Goal: Task Accomplishment & Management: Manage account settings

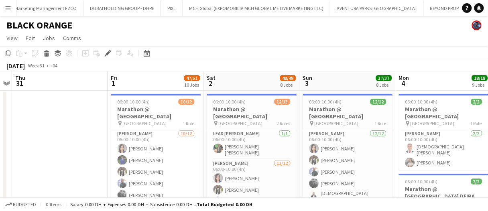
scroll to position [0, 533]
click at [147, 53] on icon at bounding box center [147, 54] width 3 height 3
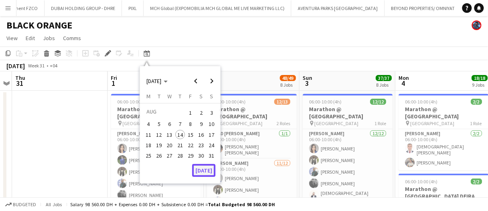
click at [206, 171] on button "[DATE]" at bounding box center [203, 170] width 23 height 13
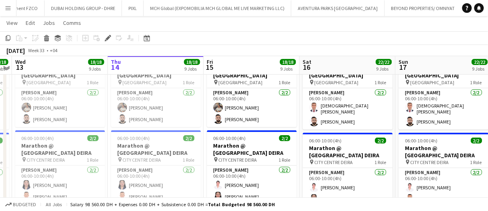
scroll to position [0, 0]
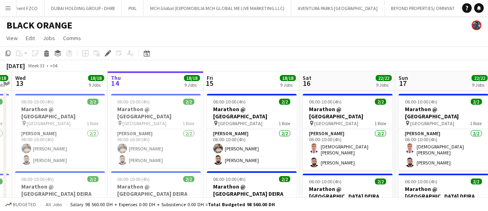
drag, startPoint x: 255, startPoint y: 82, endPoint x: 307, endPoint y: 80, distance: 52.2
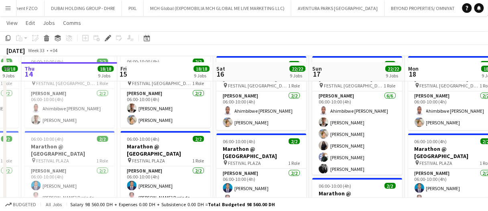
scroll to position [201, 0]
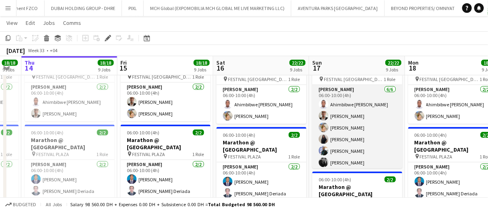
click at [340, 106] on app-card-role "[PERSON_NAME] [DATE] 06:00-10:00 (4h) [PERSON_NAME] [PERSON_NAME] [PERSON_NAME]…" at bounding box center [358, 128] width 90 height 86
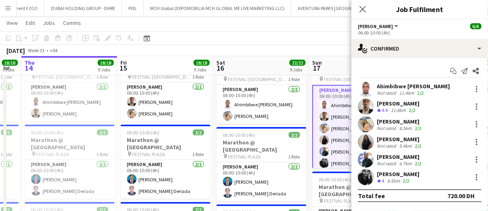
click at [406, 119] on div "[PERSON_NAME]" at bounding box center [400, 121] width 46 height 7
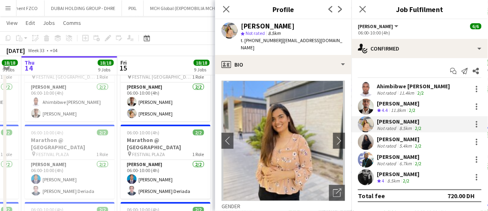
scroll to position [40, 0]
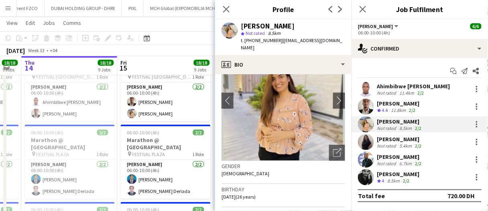
click at [171, 38] on app-toolbar "Copy Paste Paste Ctrl+V Paste with crew Ctrl+Shift+V Paste linked Job [GEOGRAPH…" at bounding box center [244, 38] width 488 height 14
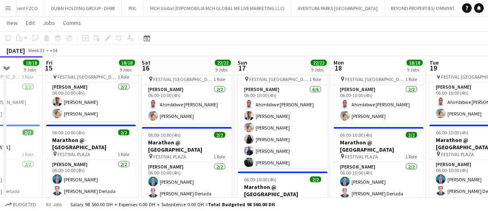
scroll to position [0, 242]
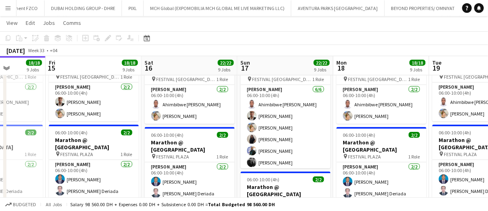
drag, startPoint x: 222, startPoint y: 50, endPoint x: 197, endPoint y: 52, distance: 25.0
drag, startPoint x: 196, startPoint y: 65, endPoint x: 154, endPoint y: 71, distance: 42.9
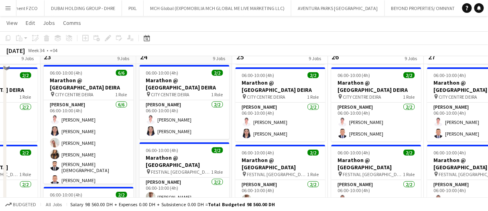
scroll to position [80, 0]
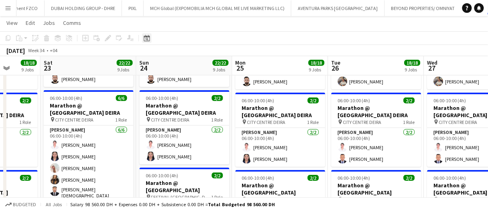
drag, startPoint x: 149, startPoint y: 43, endPoint x: 147, endPoint y: 40, distance: 4.1
click at [149, 43] on app-toolbar "Copy Paste Paste Ctrl+V Paste with crew Ctrl+Shift+V Paste linked Job [GEOGRAPH…" at bounding box center [244, 38] width 488 height 14
click at [147, 40] on icon at bounding box center [147, 39] width 3 height 3
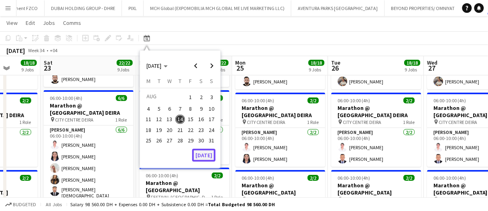
click at [212, 151] on button "[DATE]" at bounding box center [203, 155] width 23 height 13
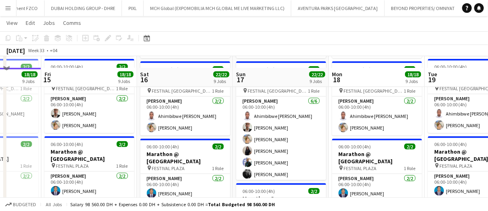
scroll to position [201, 0]
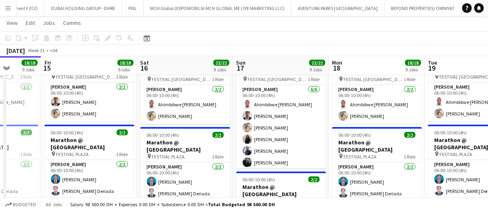
click at [319, 27] on app-page-menu "View Day view expanded Day view collapsed Month view Date picker Jump to [DATE]…" at bounding box center [244, 23] width 488 height 15
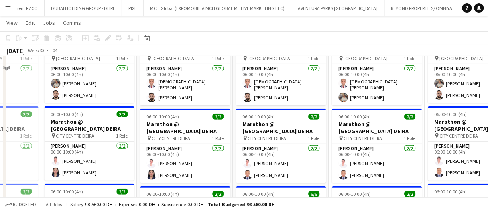
scroll to position [0, 0]
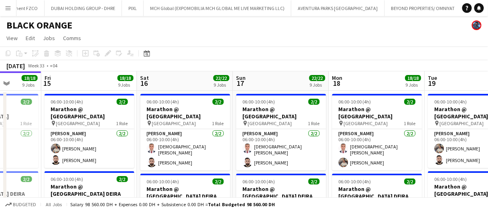
drag, startPoint x: 197, startPoint y: 83, endPoint x: 159, endPoint y: 81, distance: 37.4
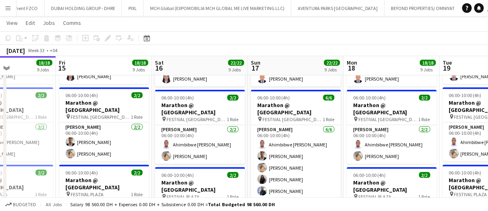
scroll to position [0, 336]
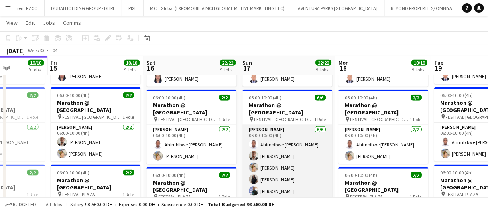
click at [292, 143] on app-card-role "[PERSON_NAME] [DATE] 06:00-10:00 (4h) [PERSON_NAME] [PERSON_NAME] [PERSON_NAME]…" at bounding box center [288, 168] width 90 height 86
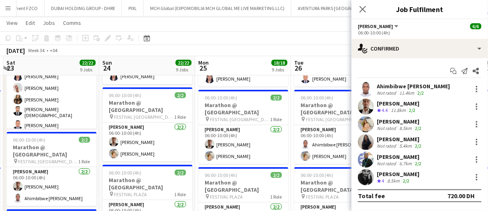
scroll to position [0, 390]
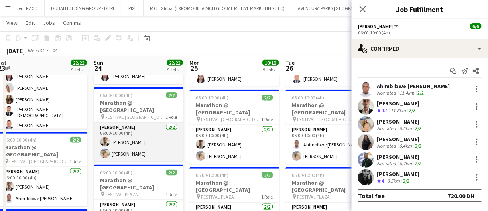
click at [135, 139] on app-card-role "[PERSON_NAME] [DATE] 06:00-10:00 (4h) [PERSON_NAME] [PERSON_NAME]" at bounding box center [139, 142] width 90 height 39
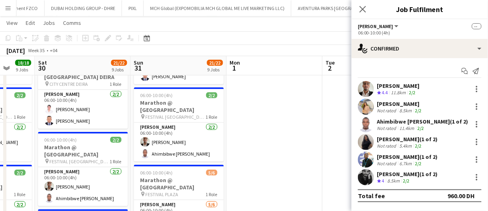
drag, startPoint x: 179, startPoint y: 67, endPoint x: 158, endPoint y: 67, distance: 21.7
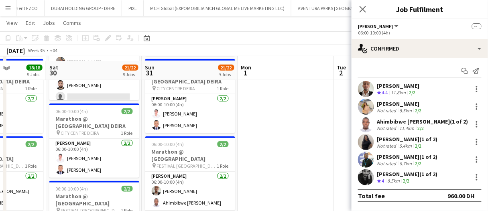
scroll to position [120, 0]
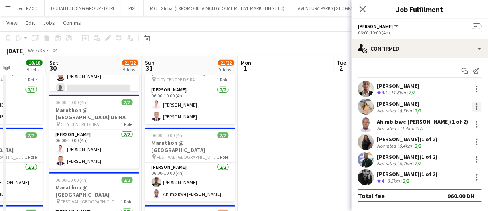
click at [476, 105] on div at bounding box center [477, 107] width 10 height 10
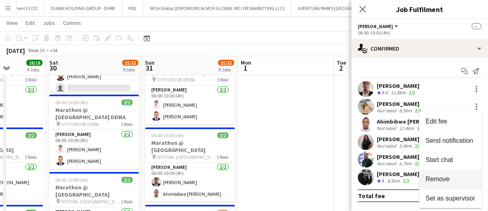
click at [466, 179] on span "Remove" at bounding box center [451, 179] width 50 height 7
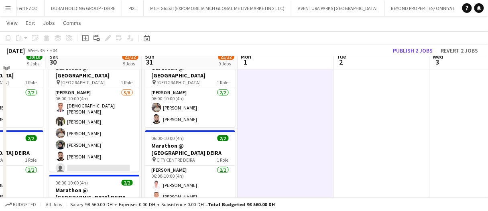
scroll to position [0, 0]
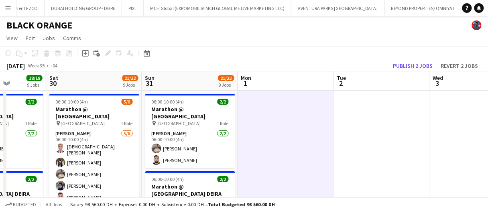
drag, startPoint x: 315, startPoint y: 84, endPoint x: 305, endPoint y: 83, distance: 10.5
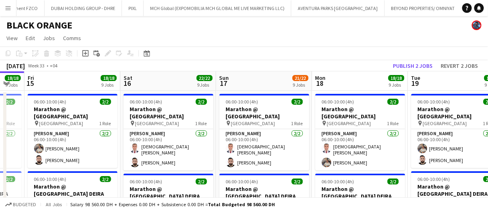
scroll to position [0, 165]
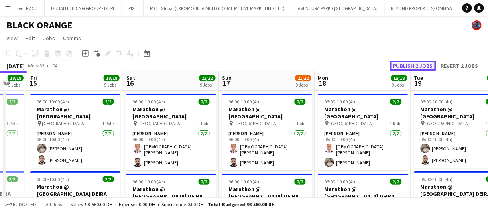
click at [400, 65] on button "Publish 2 jobs" at bounding box center [413, 66] width 46 height 10
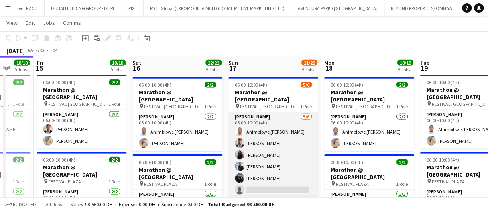
scroll to position [0, 253]
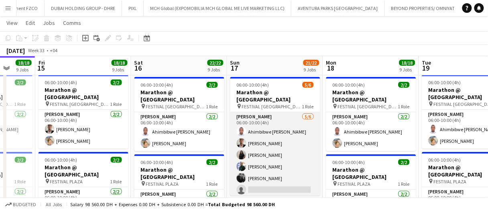
click at [279, 151] on app-card-role "[PERSON_NAME] [DATE] 06:00-10:00 (4h) [PERSON_NAME] [PERSON_NAME] [PERSON_NAME]…" at bounding box center [275, 155] width 90 height 86
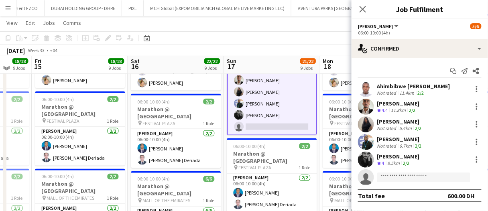
scroll to position [232, 0]
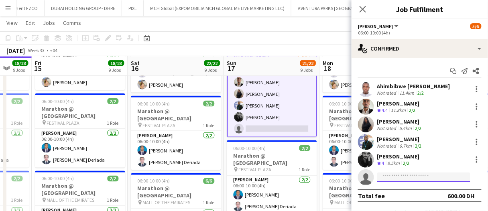
click at [388, 179] on input at bounding box center [423, 178] width 93 height 10
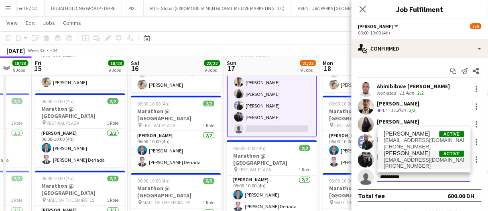
type input "**********"
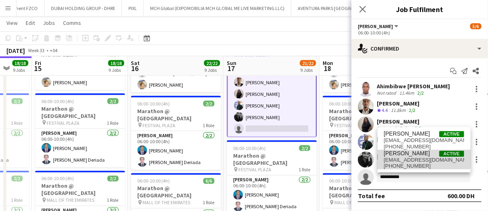
click at [398, 157] on span "[EMAIL_ADDRESS][DOMAIN_NAME]" at bounding box center [424, 160] width 80 height 6
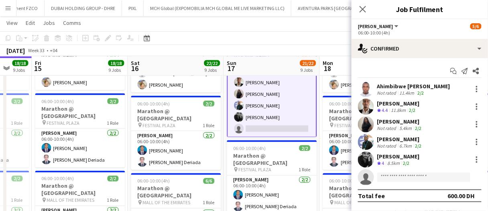
scroll to position [92, 0]
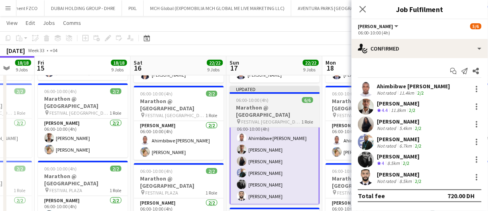
scroll to position [164, 0]
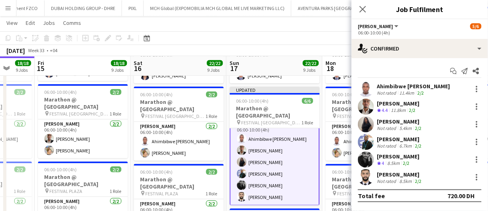
click at [256, 62] on app-board-header-date "Sun 17 22/22 9 Jobs" at bounding box center [275, 66] width 96 height 19
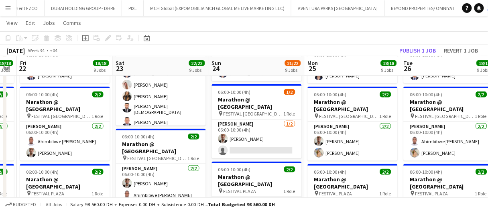
scroll to position [0, 271]
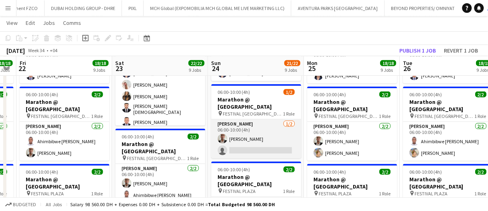
click at [275, 131] on app-card-role "[PERSON_NAME] [DATE] 06:00-10:00 (4h) [PERSON_NAME] single-neutral-actions" at bounding box center [257, 139] width 90 height 39
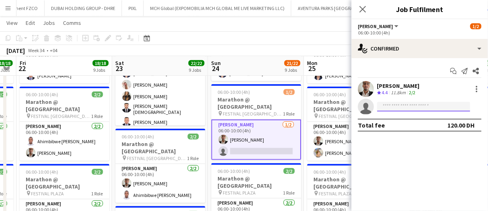
click at [415, 110] on input at bounding box center [423, 107] width 93 height 10
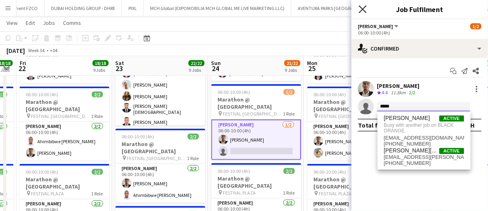
type input "*****"
click at [365, 9] on icon "Close pop-in" at bounding box center [363, 9] width 8 height 8
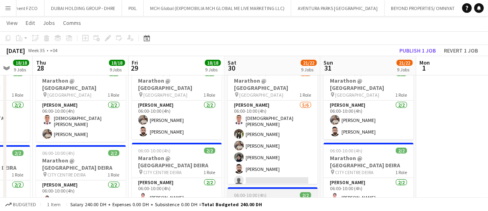
scroll to position [28, 0]
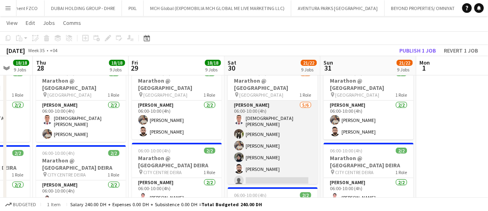
click at [294, 124] on app-card-role "[PERSON_NAME] [DATE] 06:00-10:00 (4h) [DEMOGRAPHIC_DATA] [PERSON_NAME] Fejiro E…" at bounding box center [273, 145] width 90 height 88
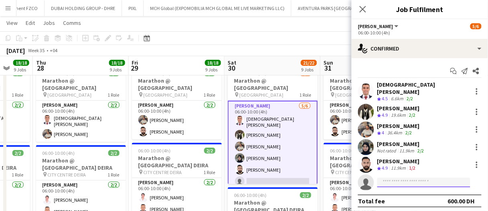
click at [401, 178] on input at bounding box center [423, 183] width 93 height 10
click at [306, 54] on div "[DATE] Week 35 • +04 Publish 1 job Revert 1 job" at bounding box center [244, 50] width 488 height 11
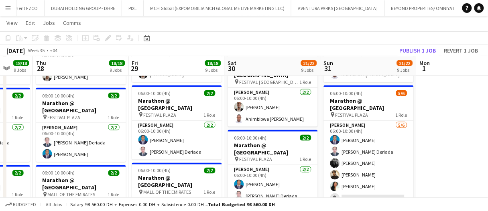
scroll to position [240, 0]
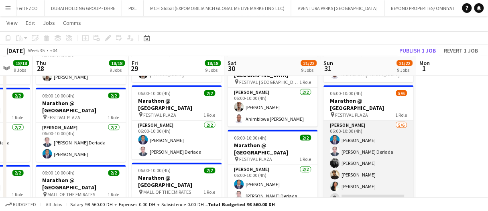
click at [387, 173] on app-card-role "[PERSON_NAME] [DATE] 06:00-10:00 (4h) [PERSON_NAME] Ofidi [PERSON_NAME] [PERSON…" at bounding box center [369, 164] width 90 height 86
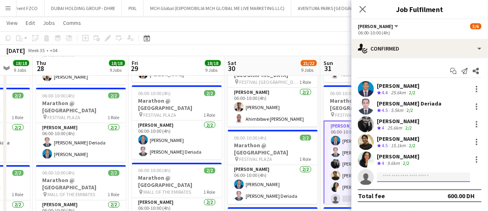
click at [419, 174] on input at bounding box center [423, 178] width 93 height 10
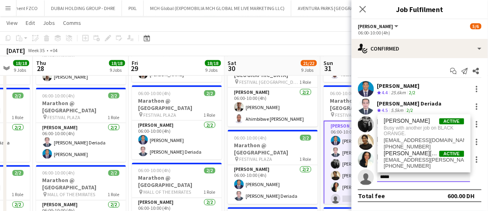
type input "*****"
click at [348, 45] on div "[DATE] Week 35 • +04 Publish 1 job Revert 1 job" at bounding box center [244, 50] width 488 height 11
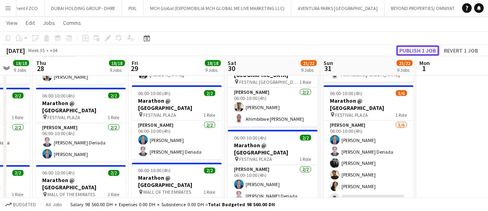
click at [415, 47] on button "Publish 1 job" at bounding box center [418, 50] width 43 height 10
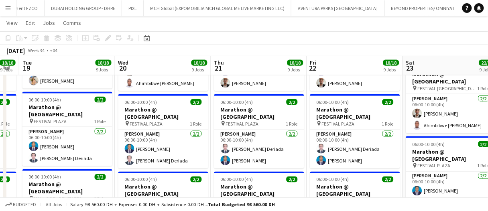
scroll to position [0, 269]
